Goal: Find specific page/section: Find specific page/section

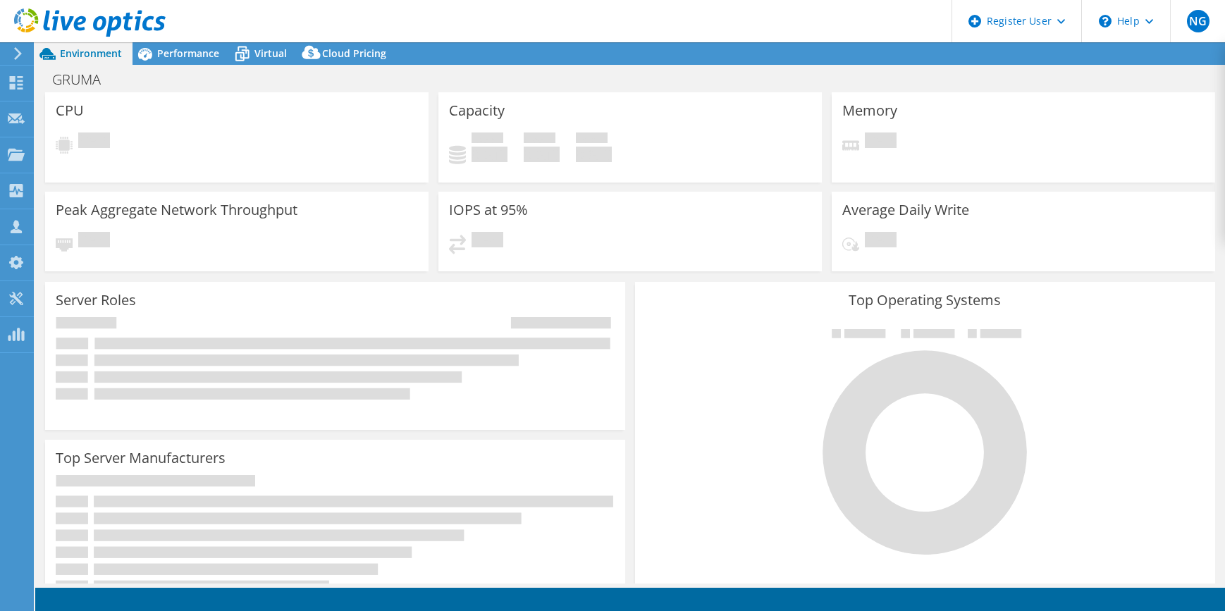
select select "USD"
select select "USWest"
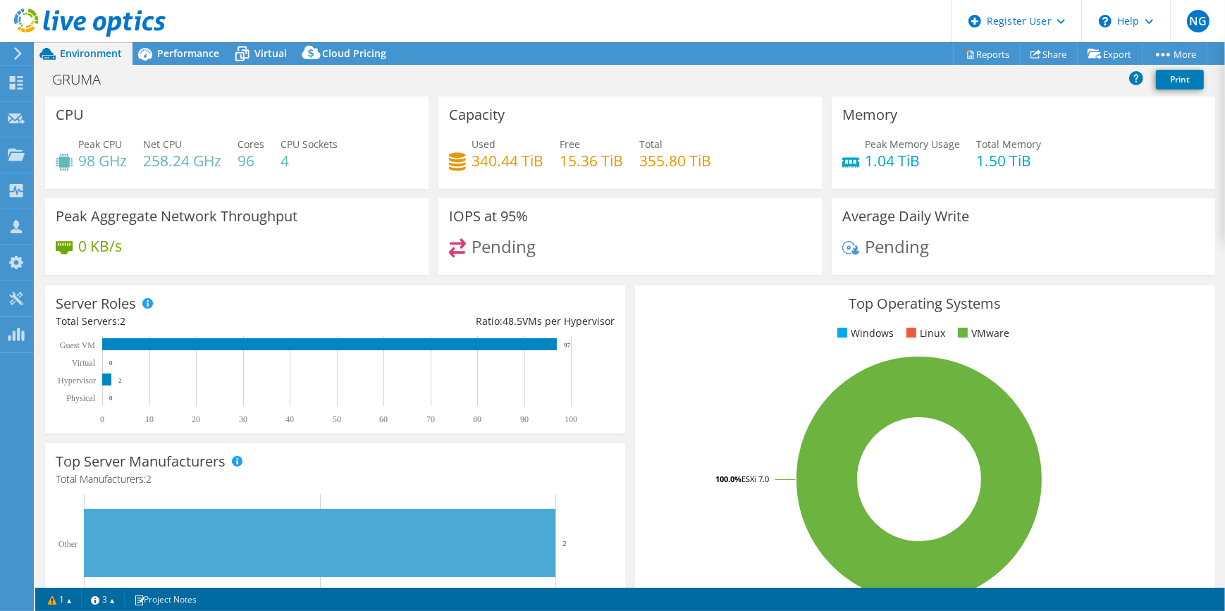
click at [18, 51] on use at bounding box center [18, 53] width 8 height 13
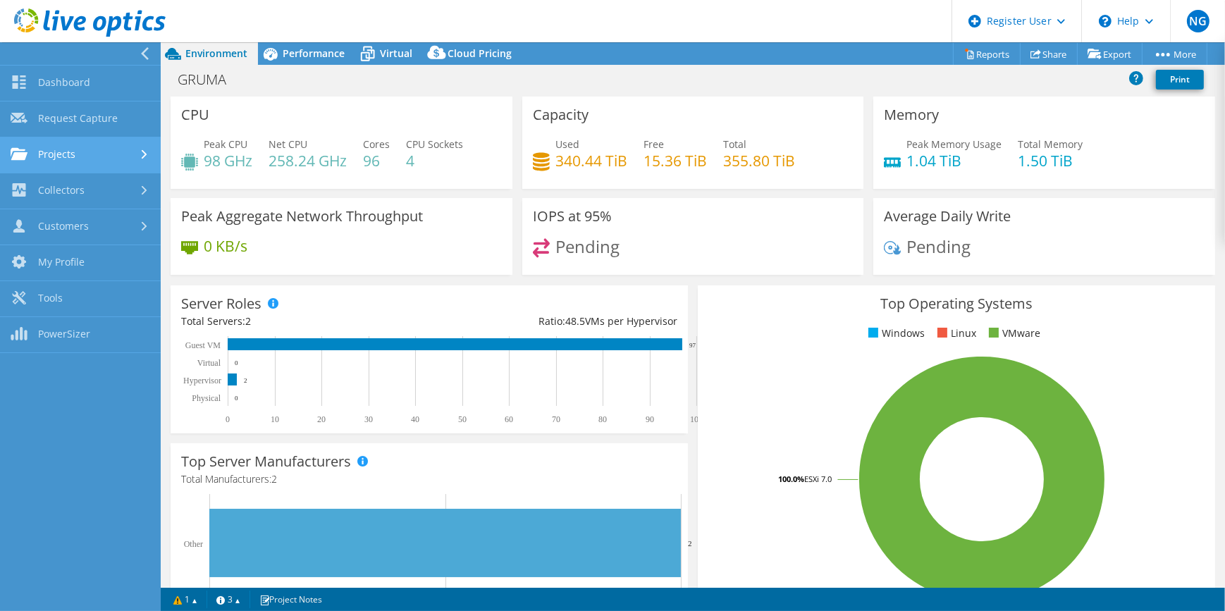
click at [85, 147] on link "Projects" at bounding box center [80, 155] width 161 height 36
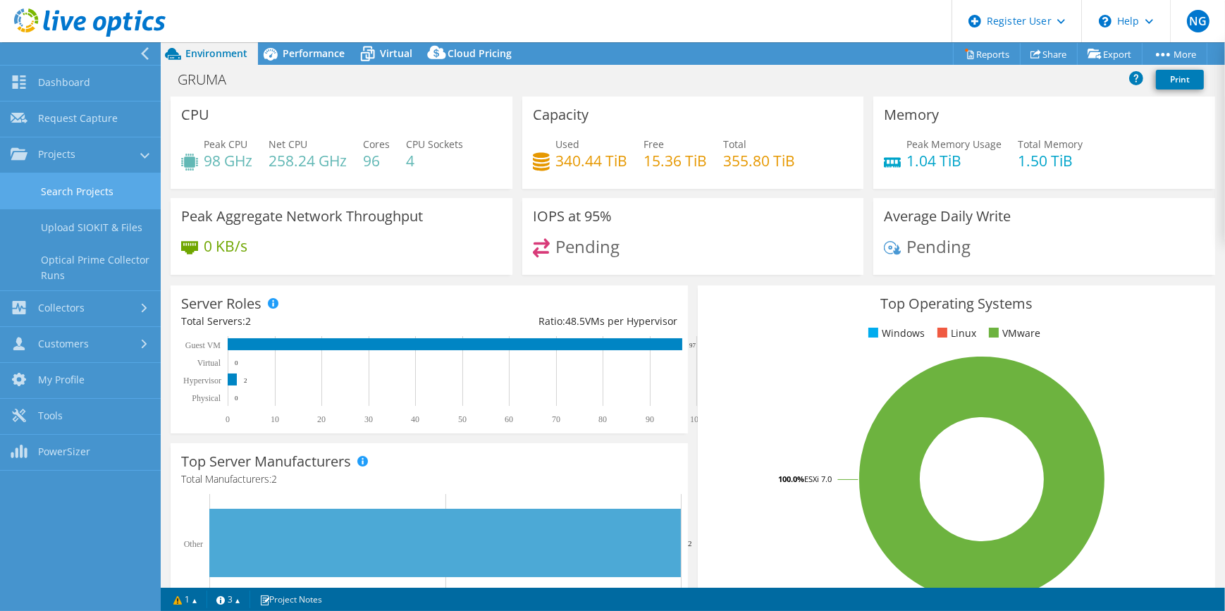
click at [101, 200] on link "Search Projects" at bounding box center [80, 191] width 161 height 36
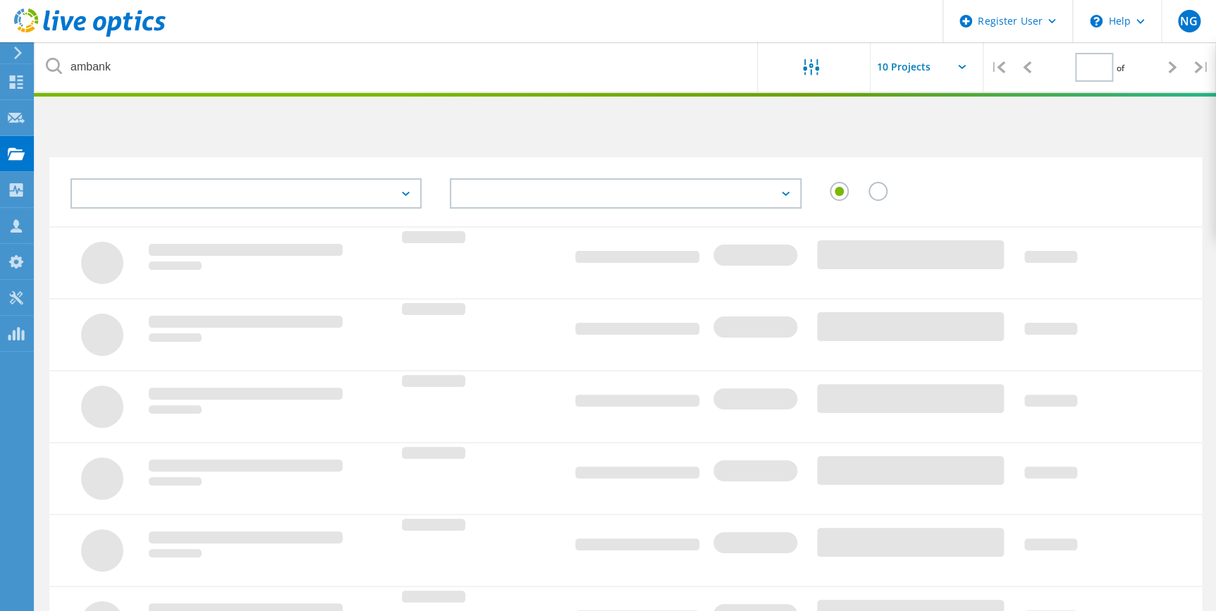
type input "1"
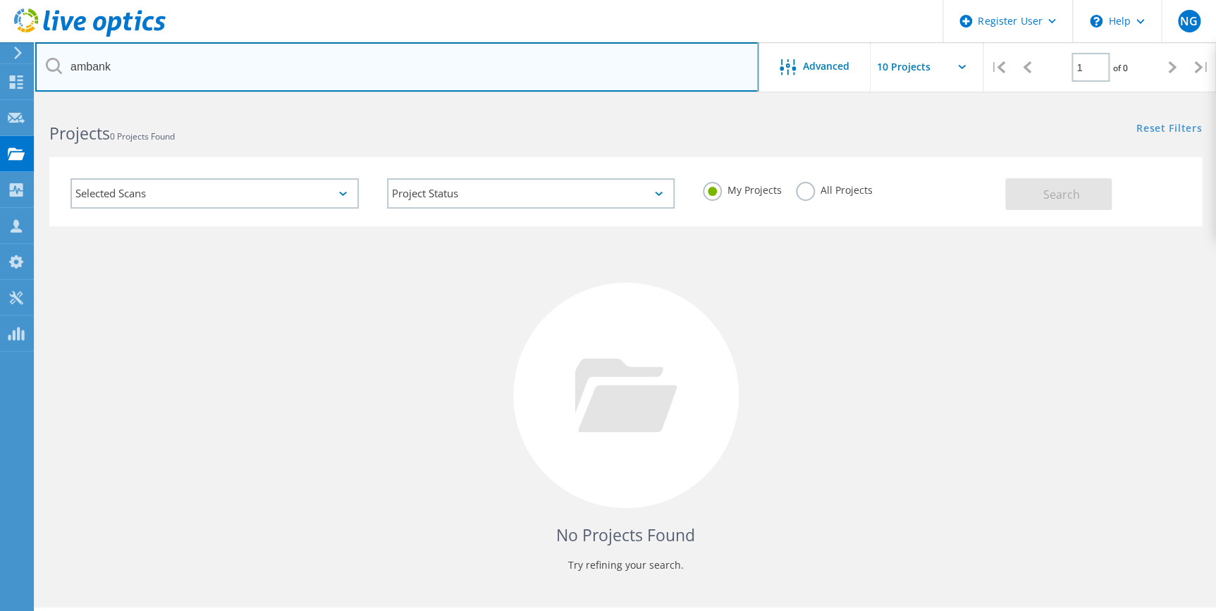
drag, startPoint x: 190, startPoint y: 78, endPoint x: 52, endPoint y: 63, distance: 138.9
drag, startPoint x: 52, startPoint y: 63, endPoint x: 153, endPoint y: 48, distance: 102.0
drag, startPoint x: 121, startPoint y: 69, endPoint x: 71, endPoint y: 55, distance: 51.3
click at [71, 55] on input "ambank" at bounding box center [396, 66] width 723 height 49
type input "gering"
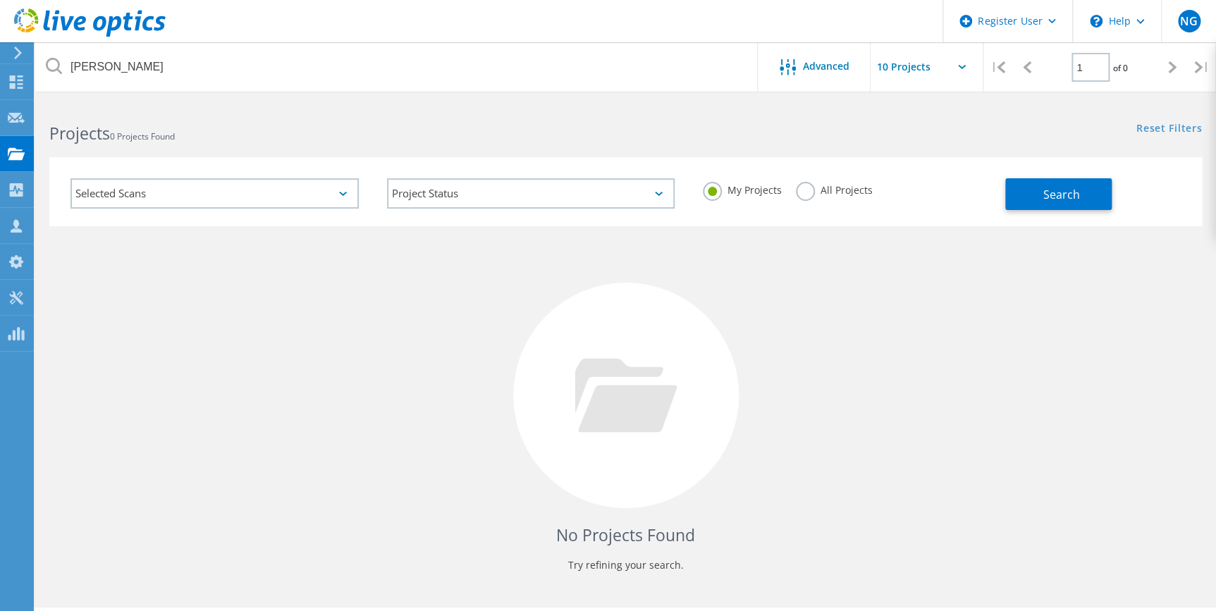
click at [841, 189] on label "All Projects" at bounding box center [834, 188] width 77 height 13
click at [0, 0] on input "All Projects" at bounding box center [0, 0] width 0 height 0
click at [1079, 205] on button "Search" at bounding box center [1058, 194] width 106 height 32
